Goal: Information Seeking & Learning: Understand process/instructions

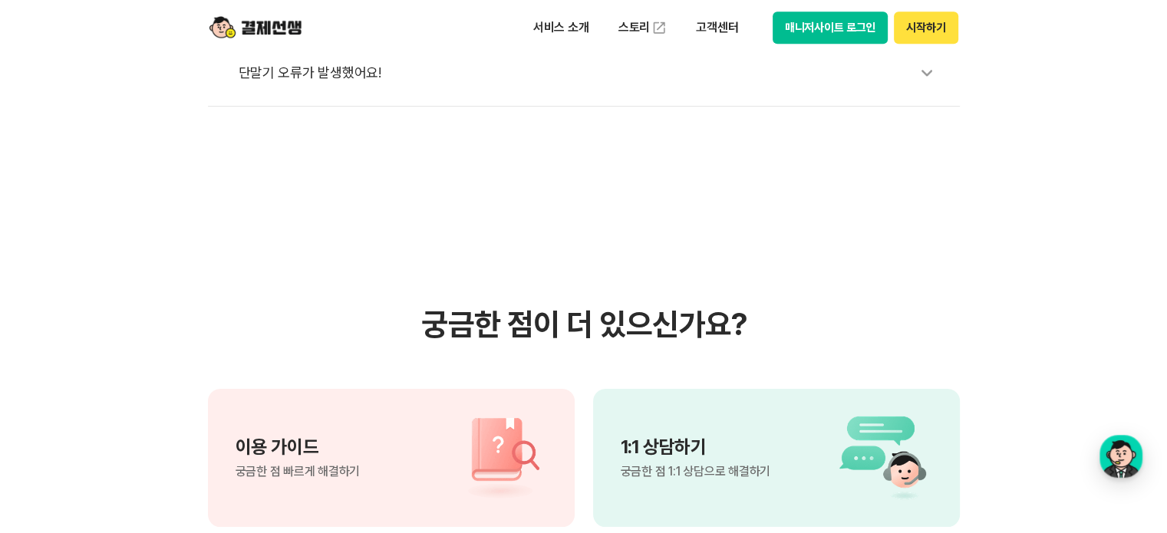
scroll to position [844, 0]
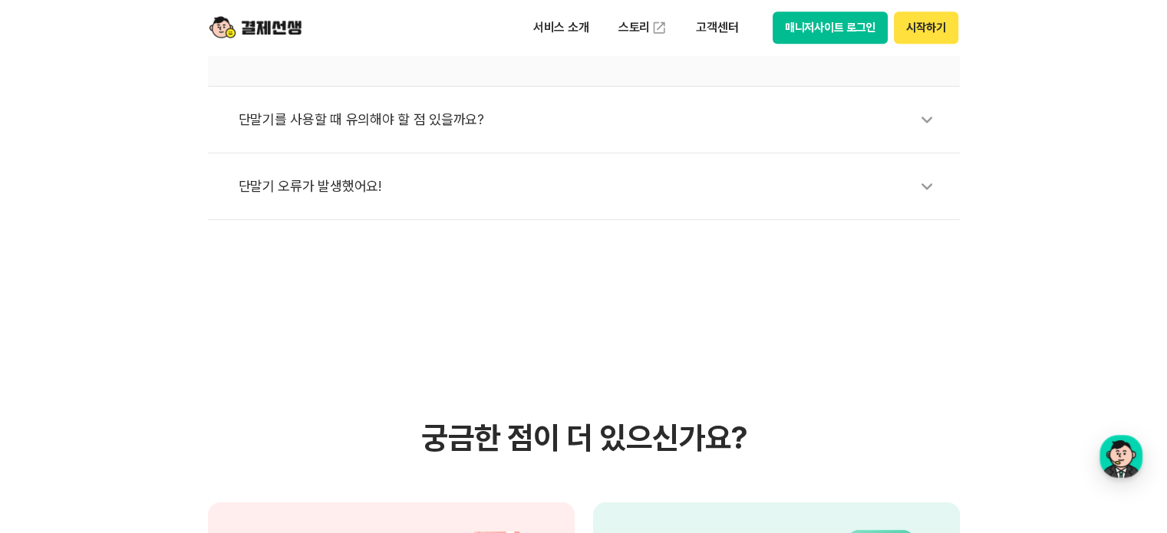
click at [230, 26] on img at bounding box center [256, 27] width 92 height 29
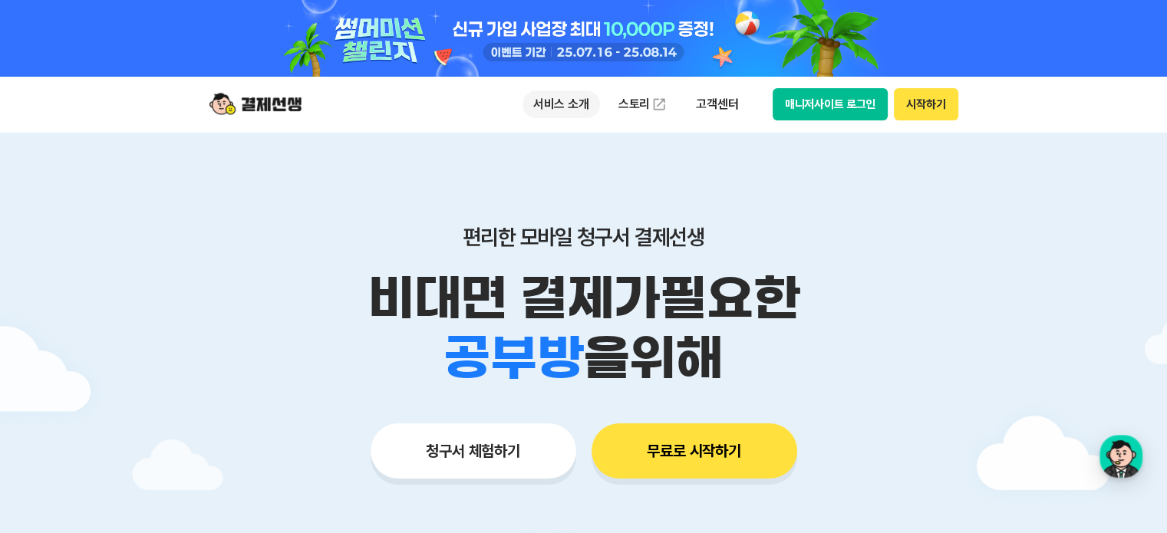
click at [556, 112] on p "서비스 소개" at bounding box center [562, 105] width 78 height 28
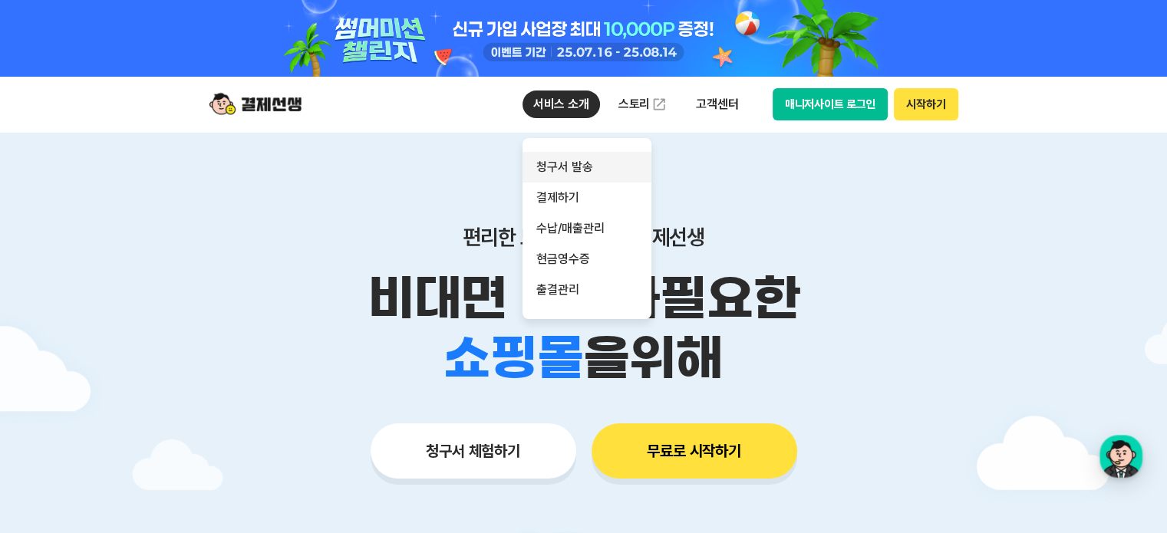
click at [571, 167] on link "청구서 발송" at bounding box center [587, 167] width 129 height 31
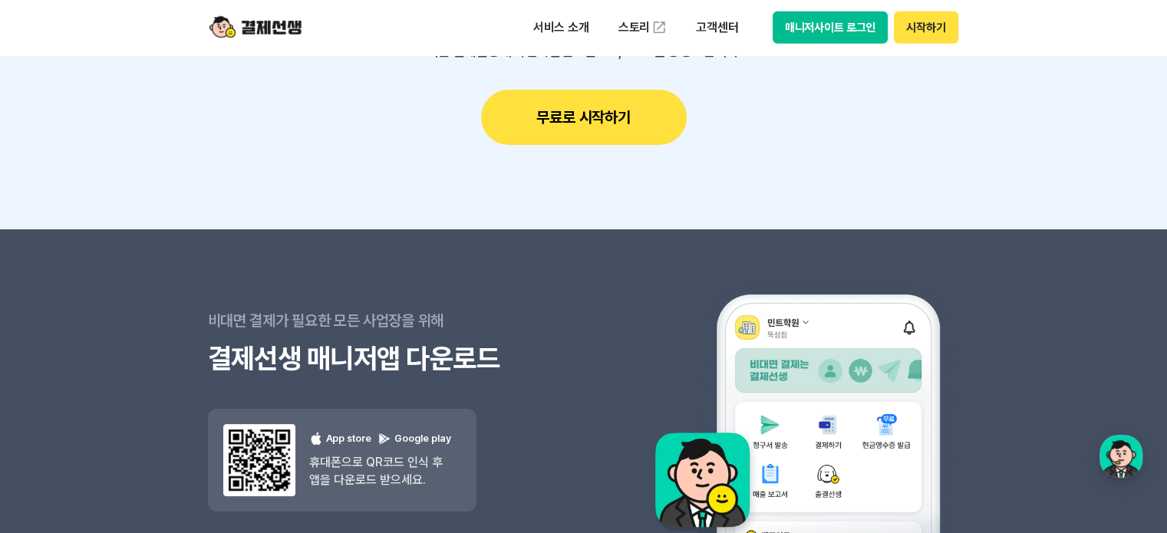
scroll to position [4452, 0]
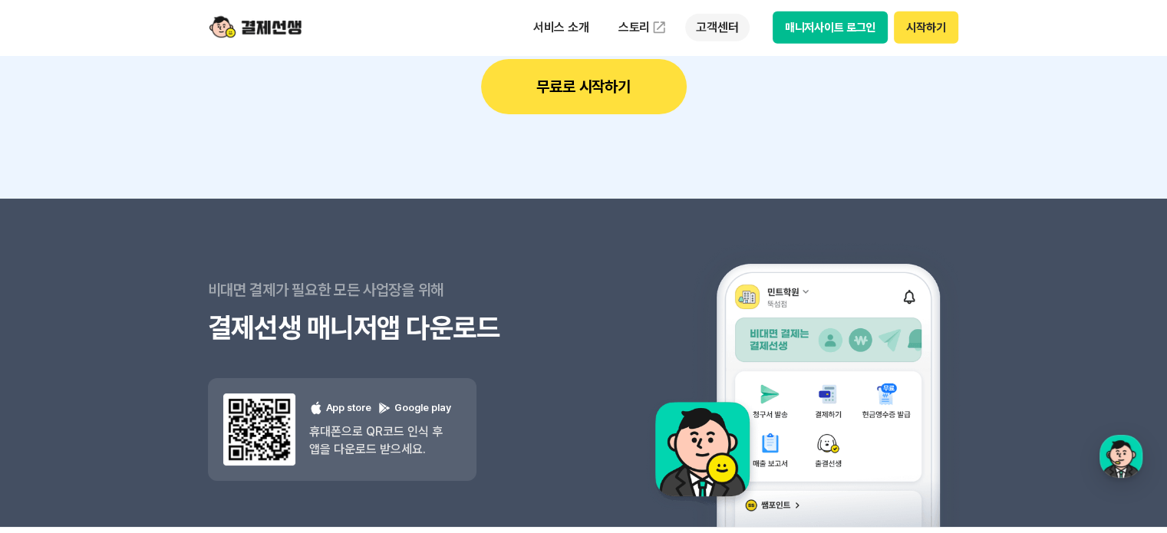
click at [704, 33] on p "고객센터" at bounding box center [717, 28] width 64 height 28
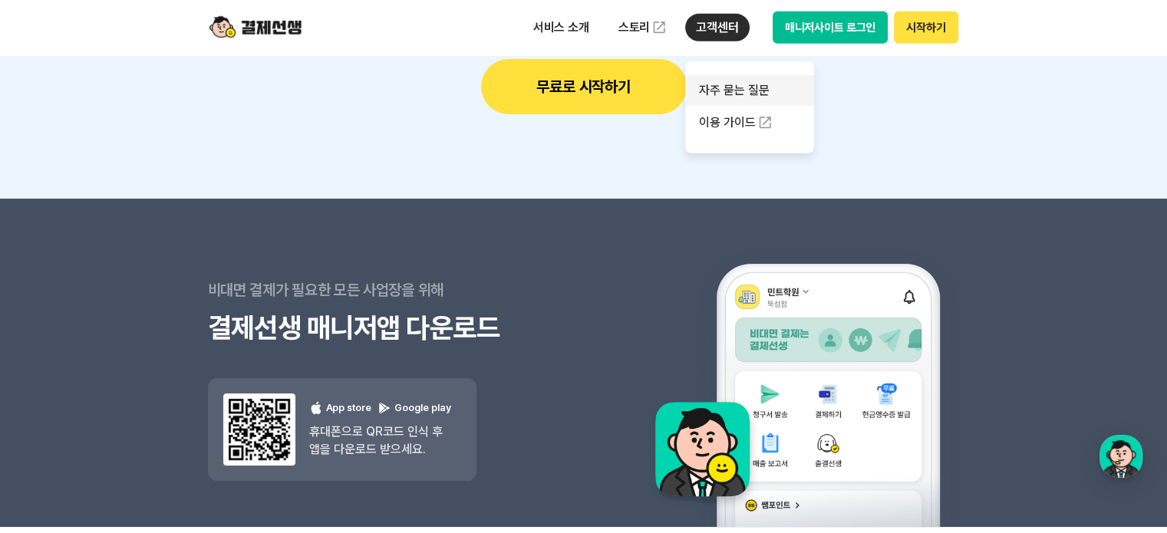
click at [734, 89] on link "자주 묻는 질문" at bounding box center [749, 90] width 129 height 31
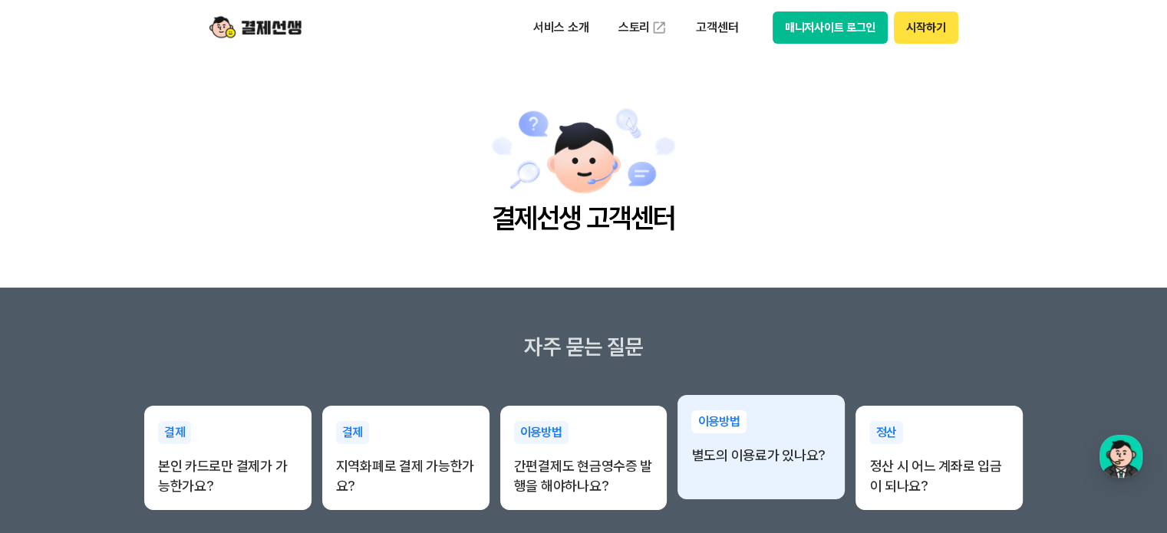
click at [780, 466] on div "이용방법 별도의 이용료가 있나요?" at bounding box center [761, 438] width 167 height 86
click at [740, 456] on p "별도의 이용료가 있나요?" at bounding box center [762, 456] width 140 height 20
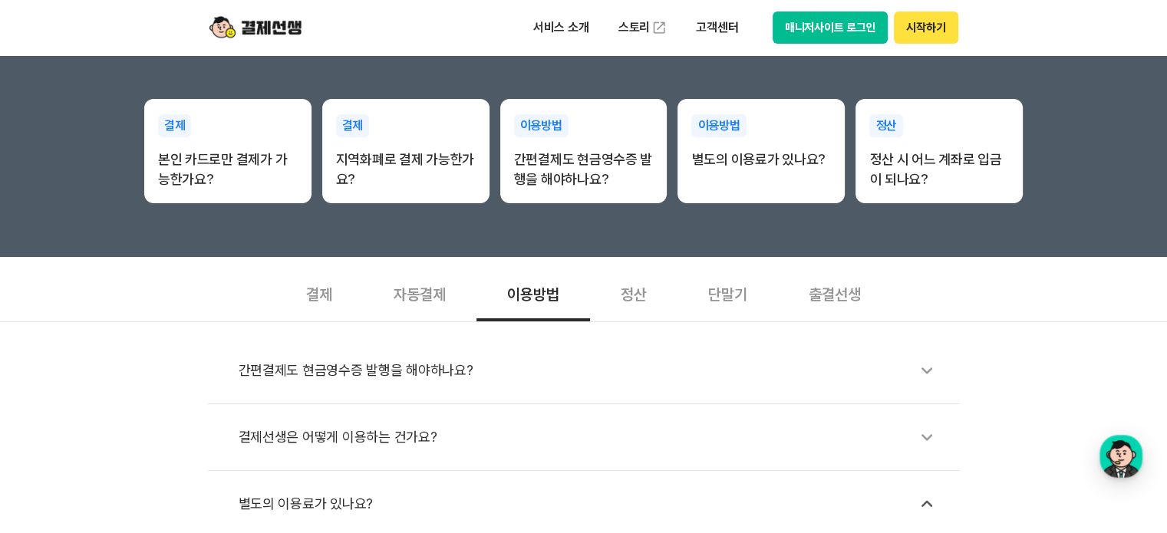
scroll to position [461, 0]
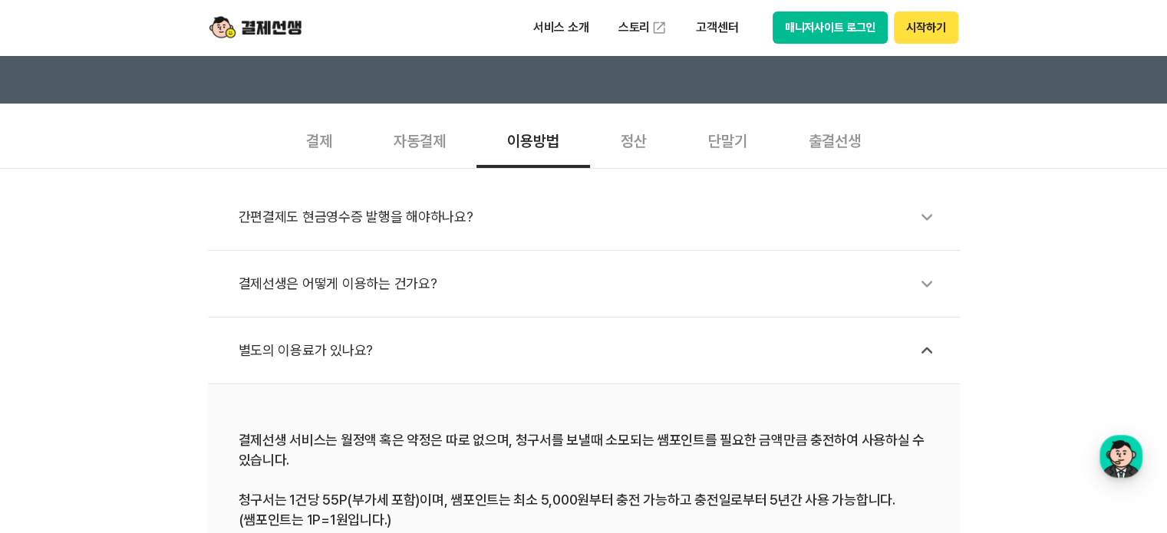
click at [359, 271] on div "결제선생은 어떻게 이용하는 건가요?" at bounding box center [592, 283] width 706 height 35
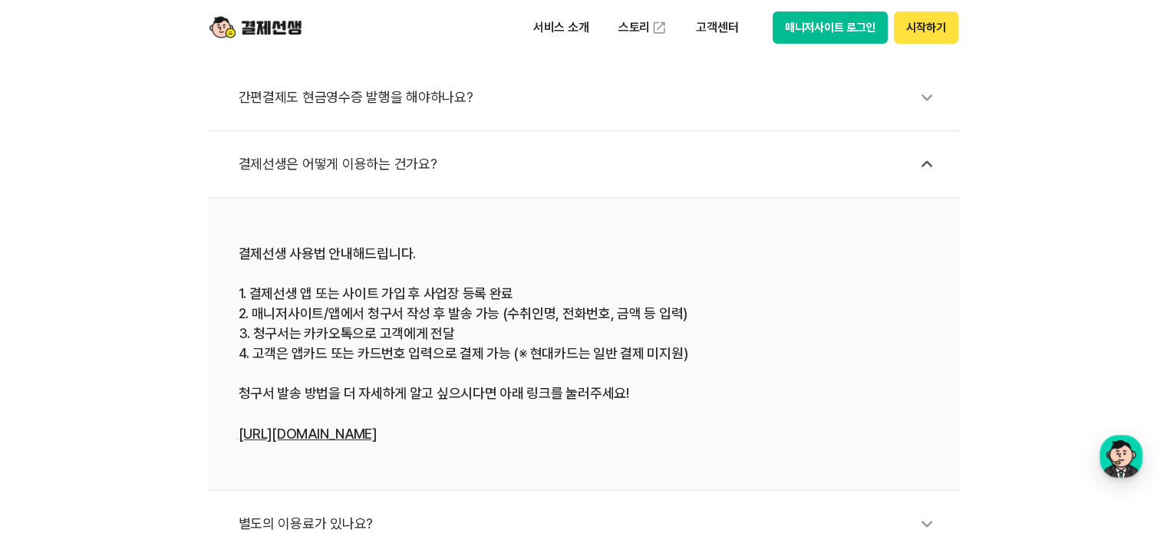
scroll to position [614, 0]
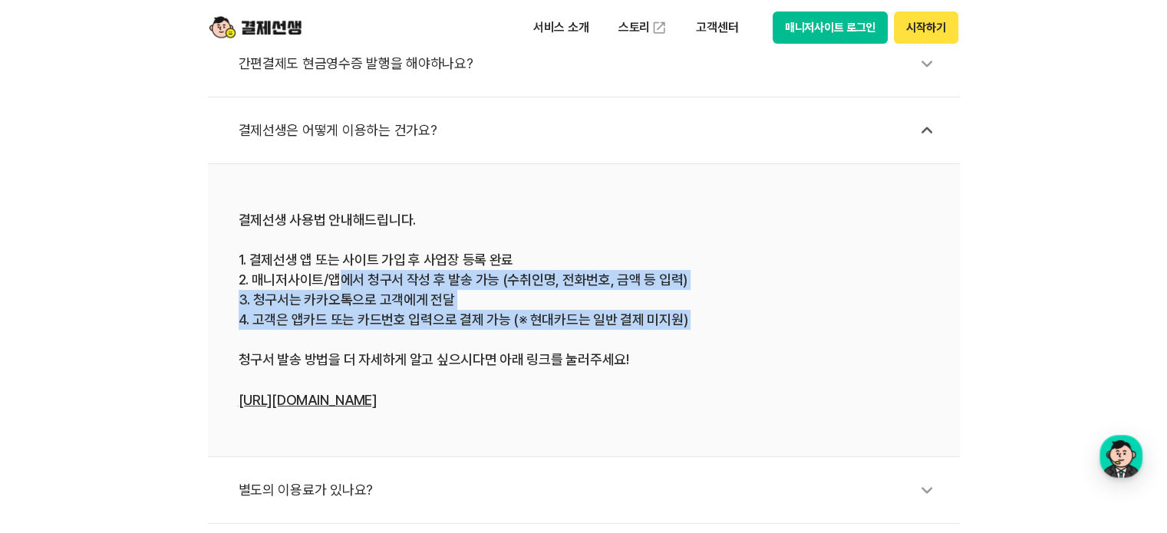
drag, startPoint x: 344, startPoint y: 282, endPoint x: 751, endPoint y: 338, distance: 410.7
click at [751, 338] on div "결제선생 사용법 안내해드립니다. 1. 결제선생 앱 또는 사이트 가입 후 사업장 등록 완료 2. 매니저사이트/앱에서 청구서 작성 후 발송 가능 …" at bounding box center [584, 310] width 691 height 200
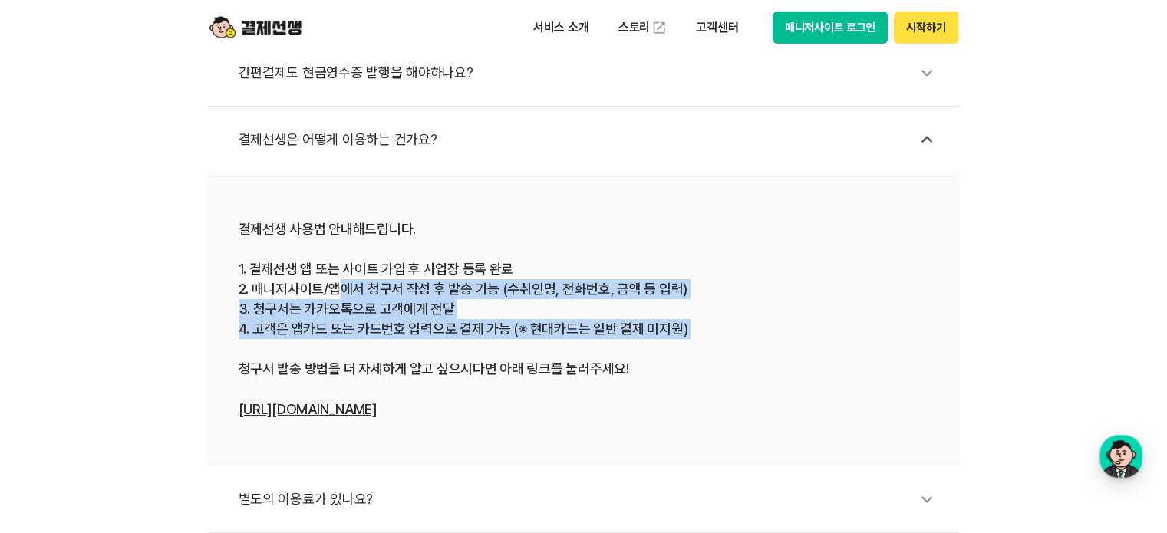
scroll to position [691, 0]
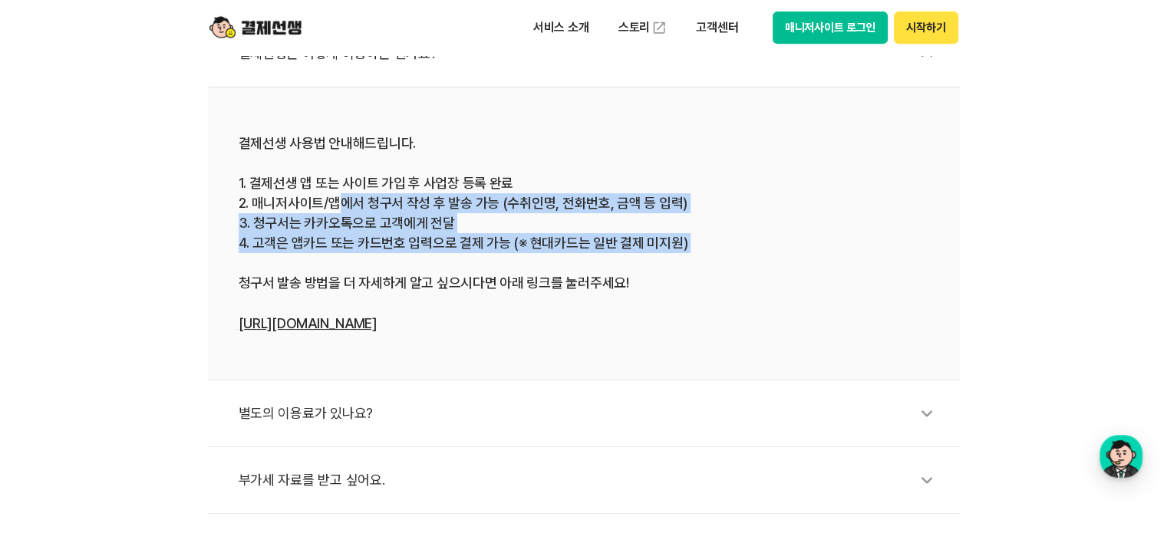
click at [325, 329] on link "[URL][DOMAIN_NAME]" at bounding box center [308, 323] width 138 height 16
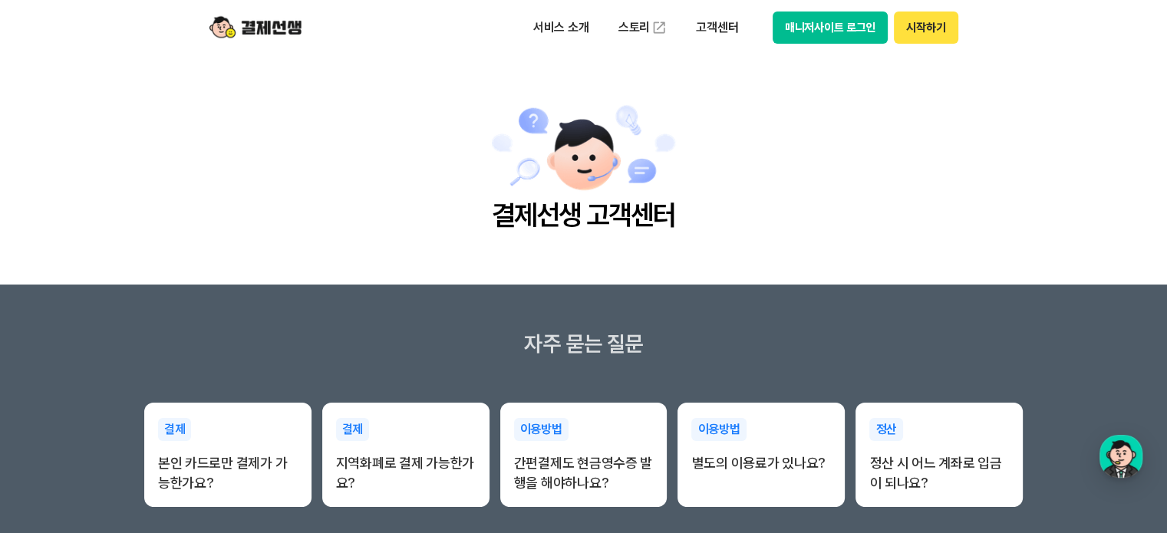
scroll to position [0, 0]
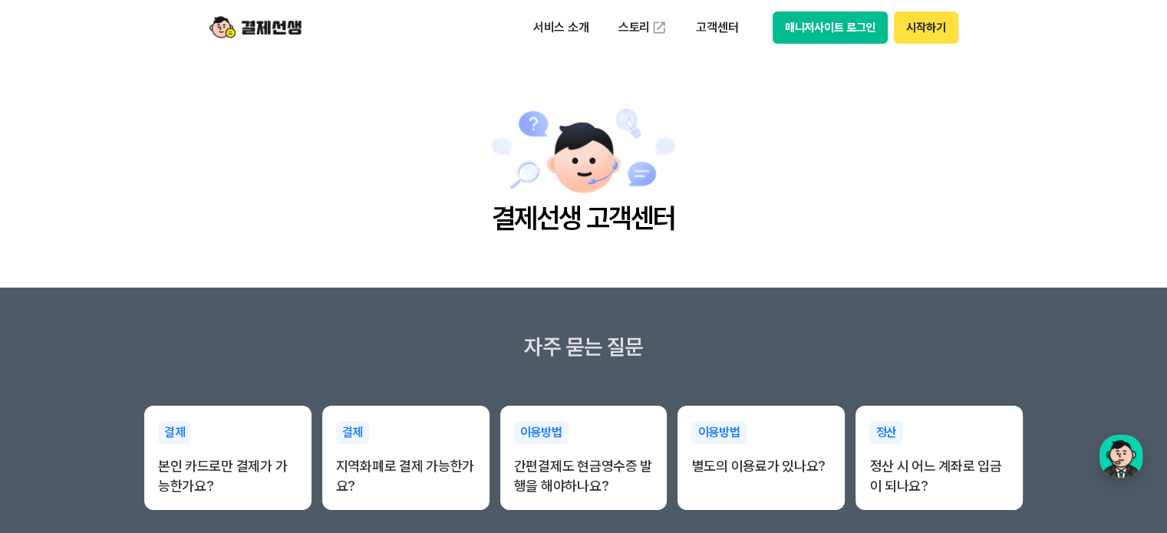
click at [287, 30] on img at bounding box center [256, 27] width 92 height 29
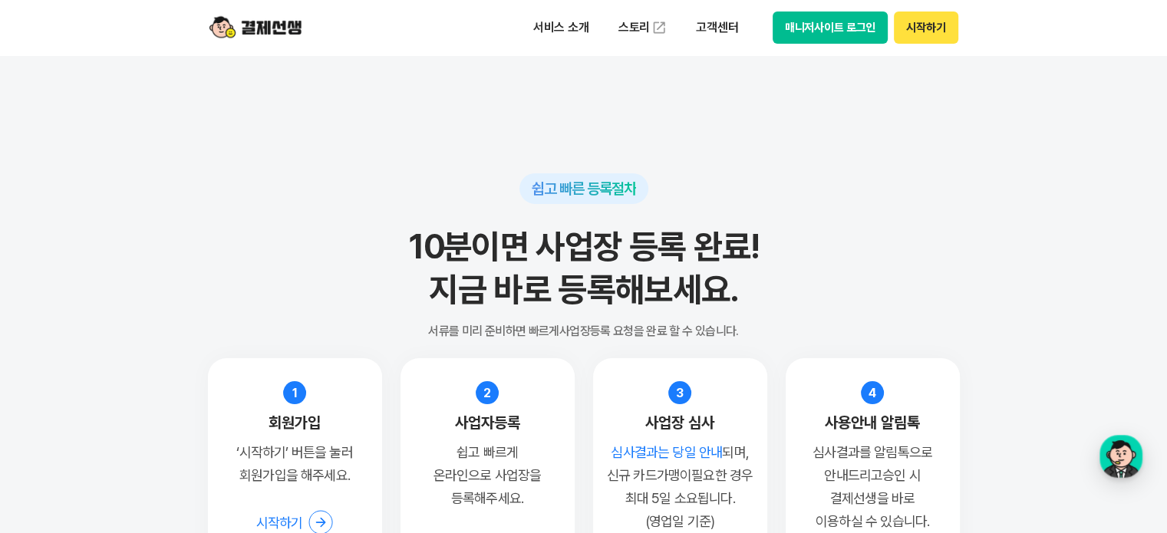
scroll to position [12435, 0]
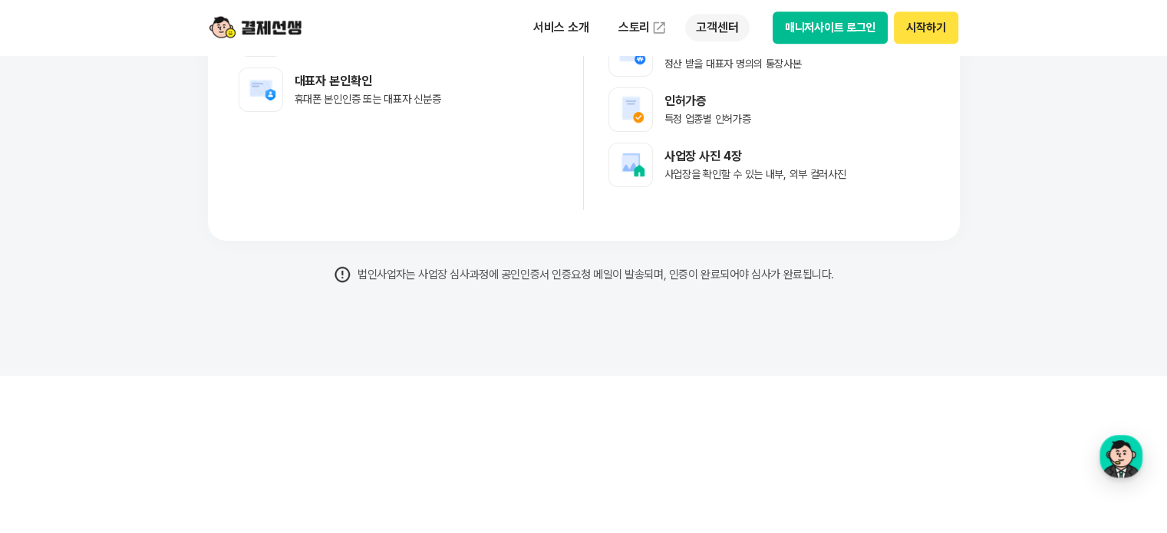
click at [722, 26] on p "고객센터" at bounding box center [717, 28] width 64 height 28
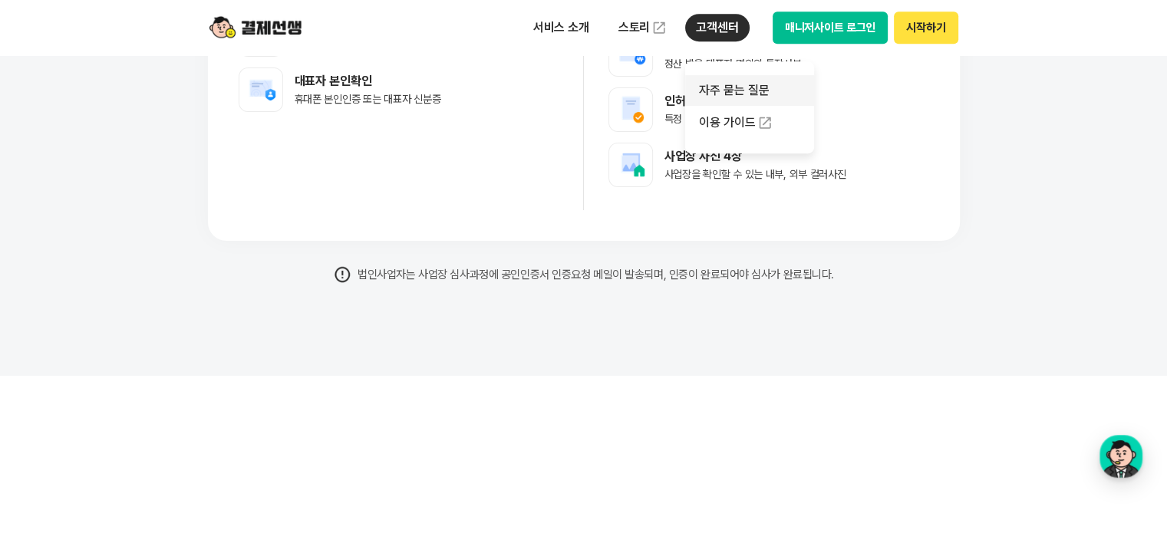
click at [741, 91] on link "자주 묻는 질문" at bounding box center [749, 90] width 129 height 31
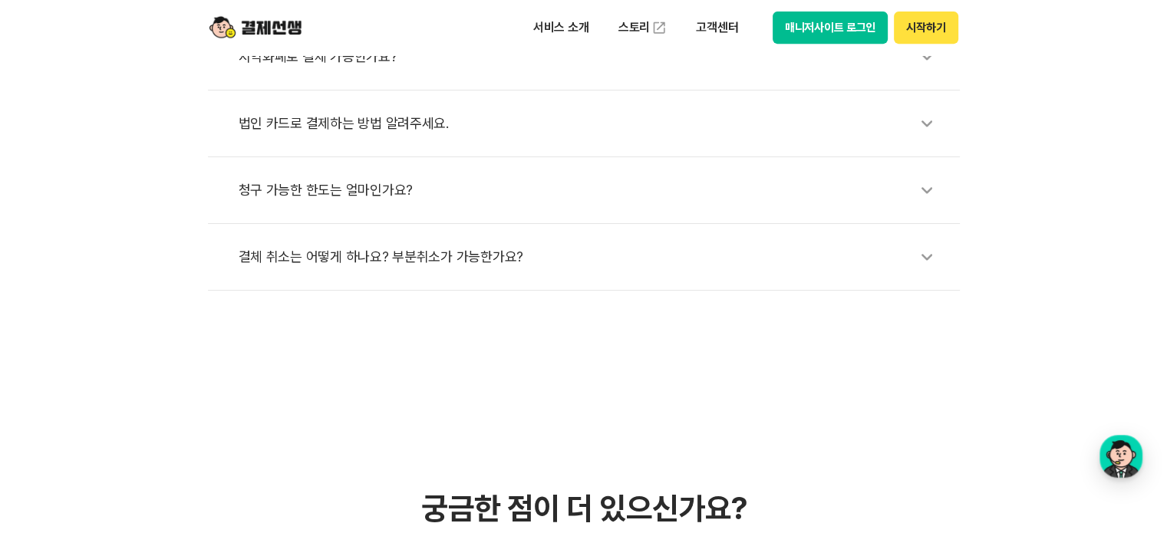
scroll to position [1151, 0]
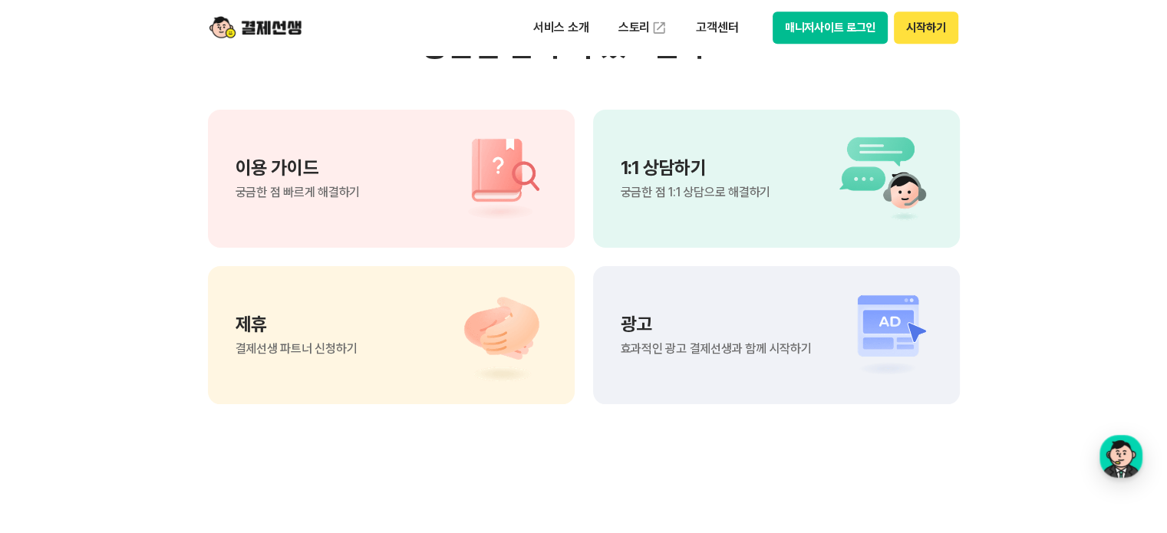
click at [692, 167] on p "1:1 상담하기" at bounding box center [696, 168] width 150 height 18
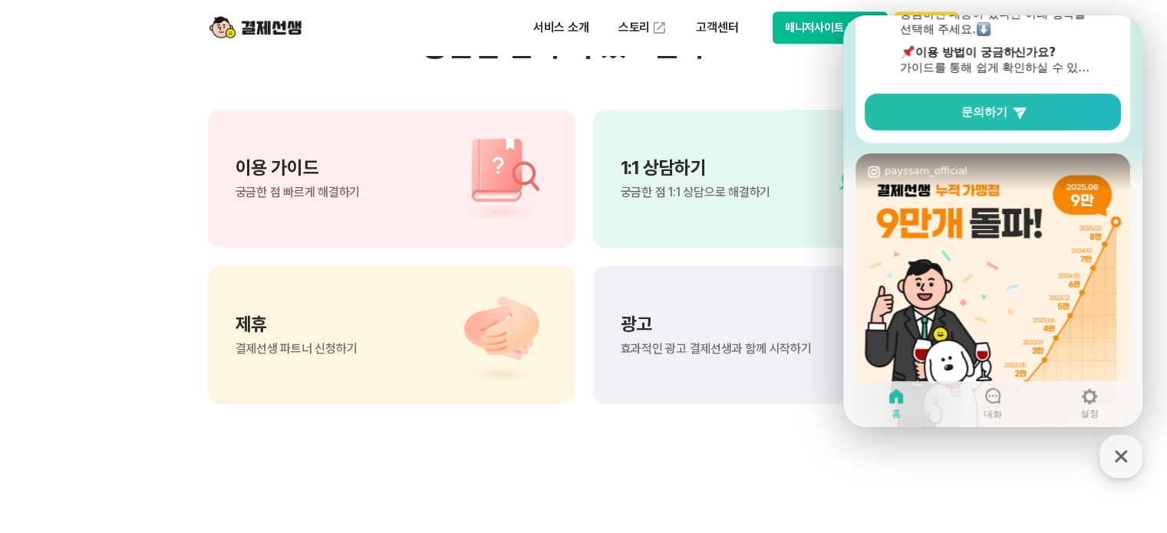
scroll to position [150, 0]
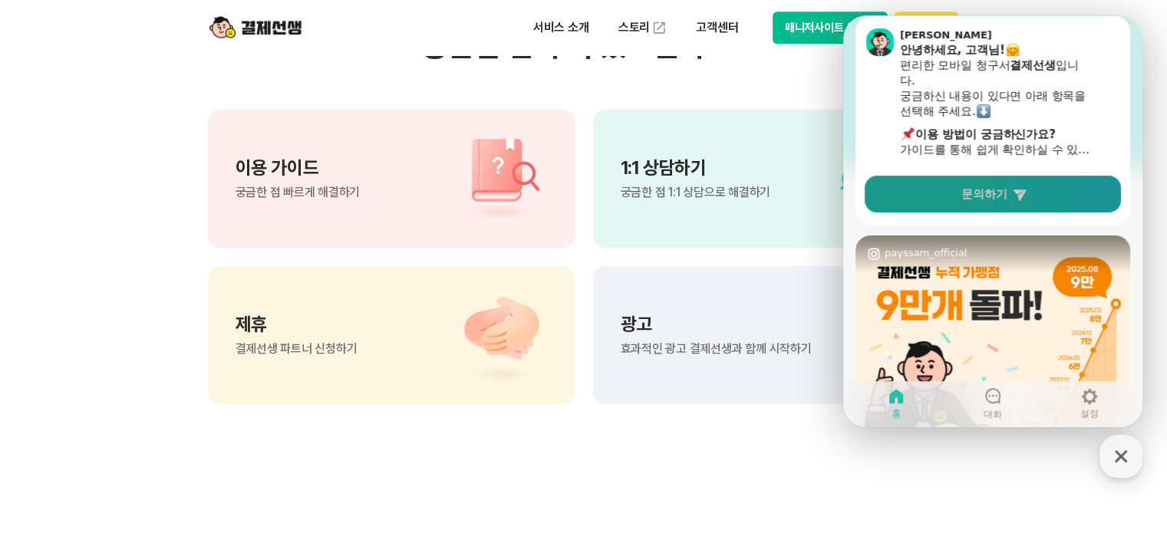
click at [1002, 198] on span "문의하기" at bounding box center [985, 194] width 46 height 15
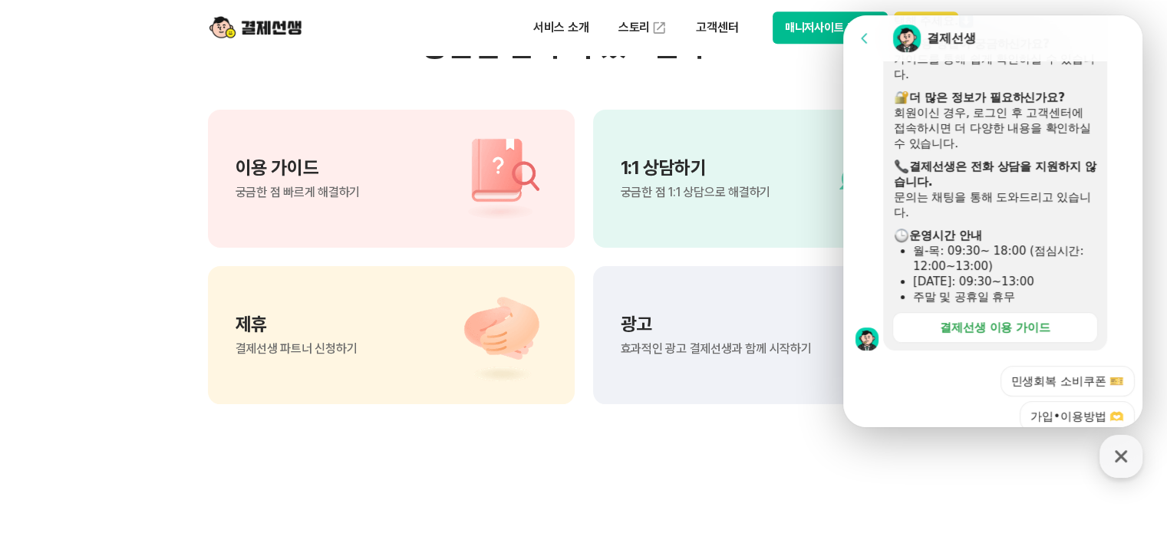
scroll to position [537, 0]
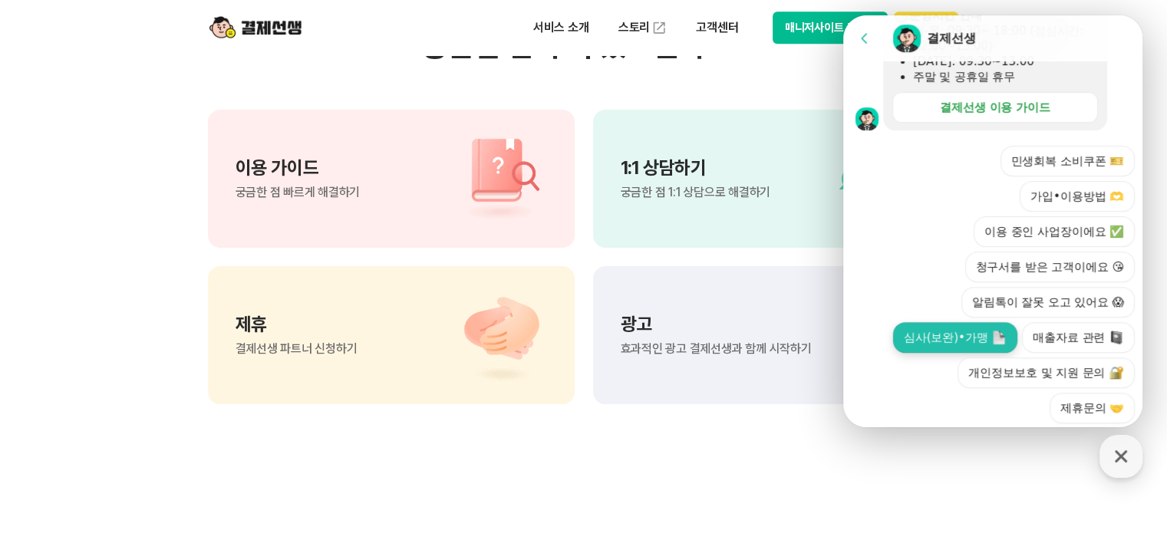
click at [946, 338] on button "심사(보완)•가맹" at bounding box center [955, 337] width 124 height 31
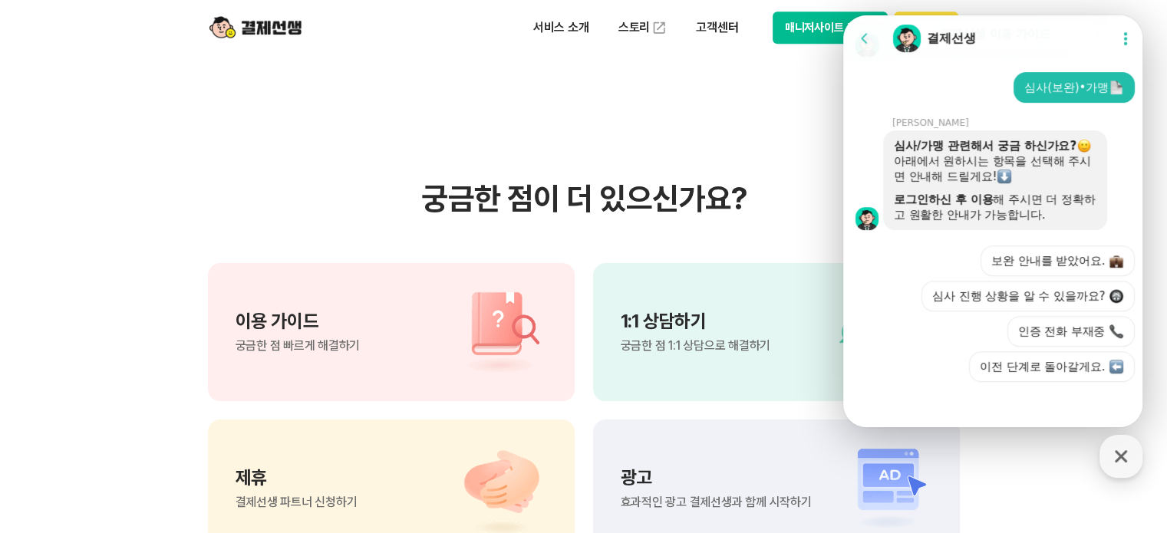
scroll to position [611, 0]
